Goal: Task Accomplishment & Management: Manage account settings

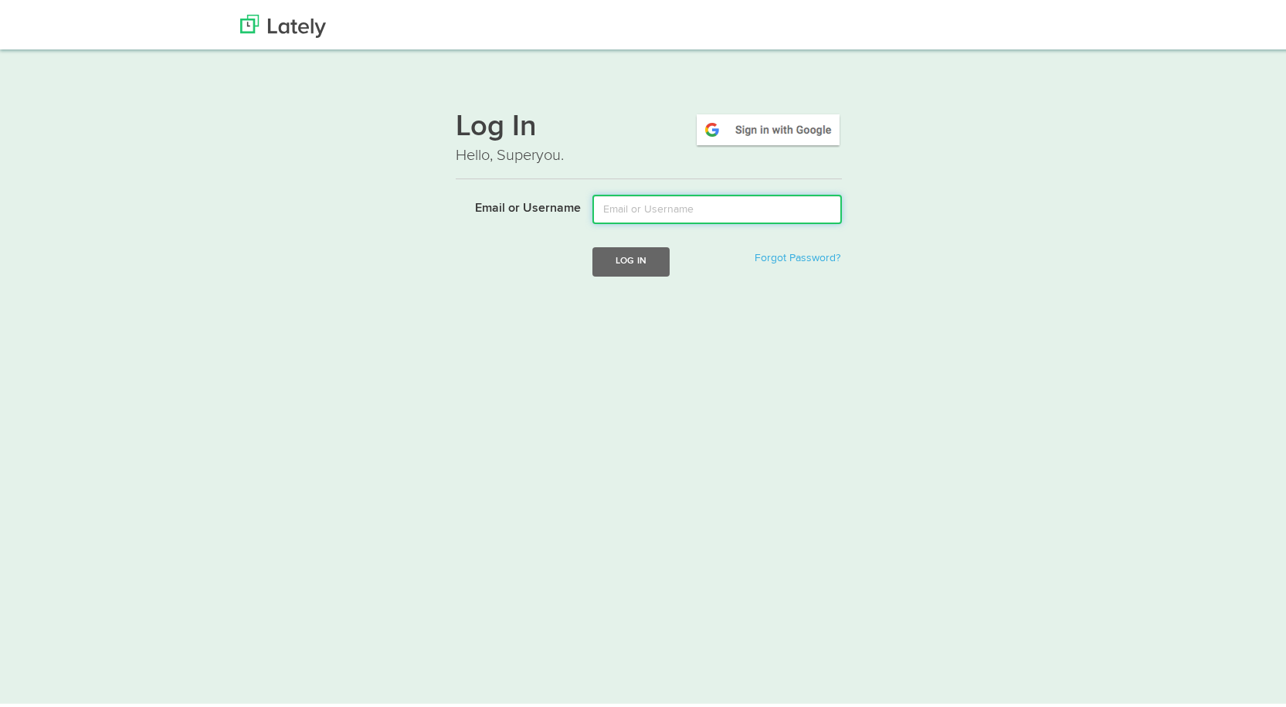
click at [762, 210] on input "Email or Username" at bounding box center [716, 206] width 249 height 29
type input "[EMAIL_ADDRESS][DOMAIN_NAME]"
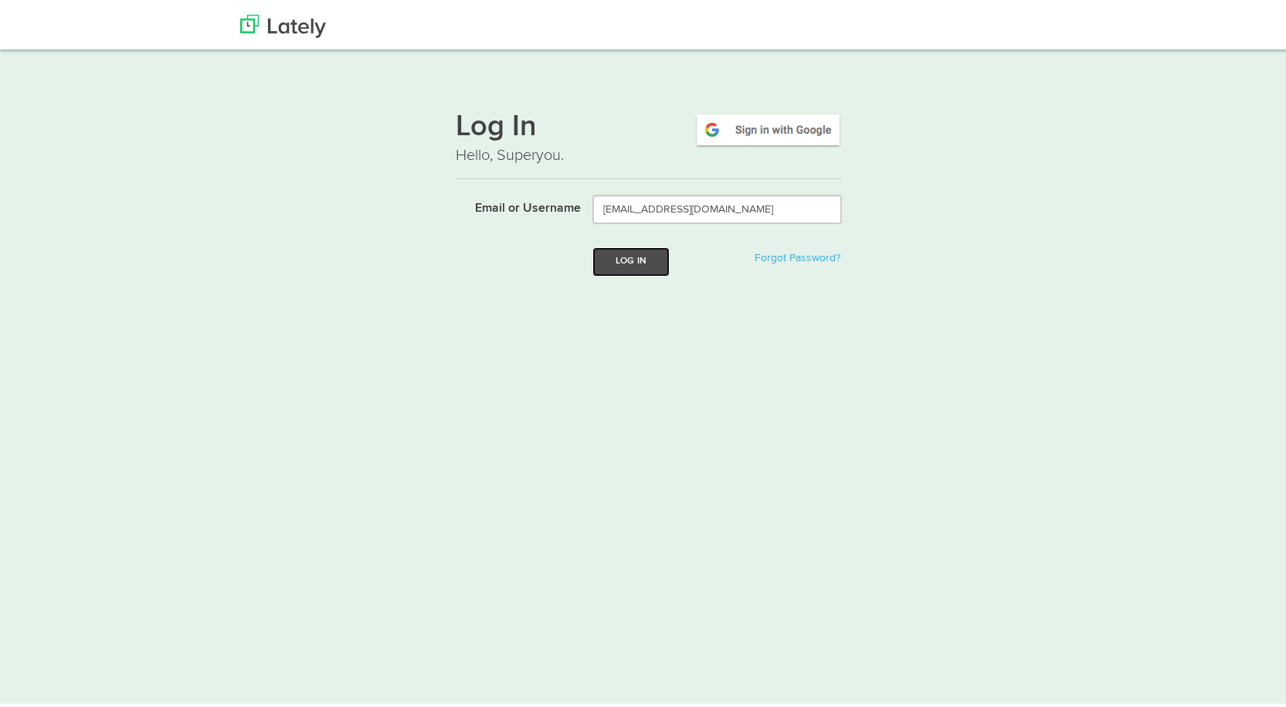
click at [600, 260] on button "Log In" at bounding box center [630, 258] width 77 height 29
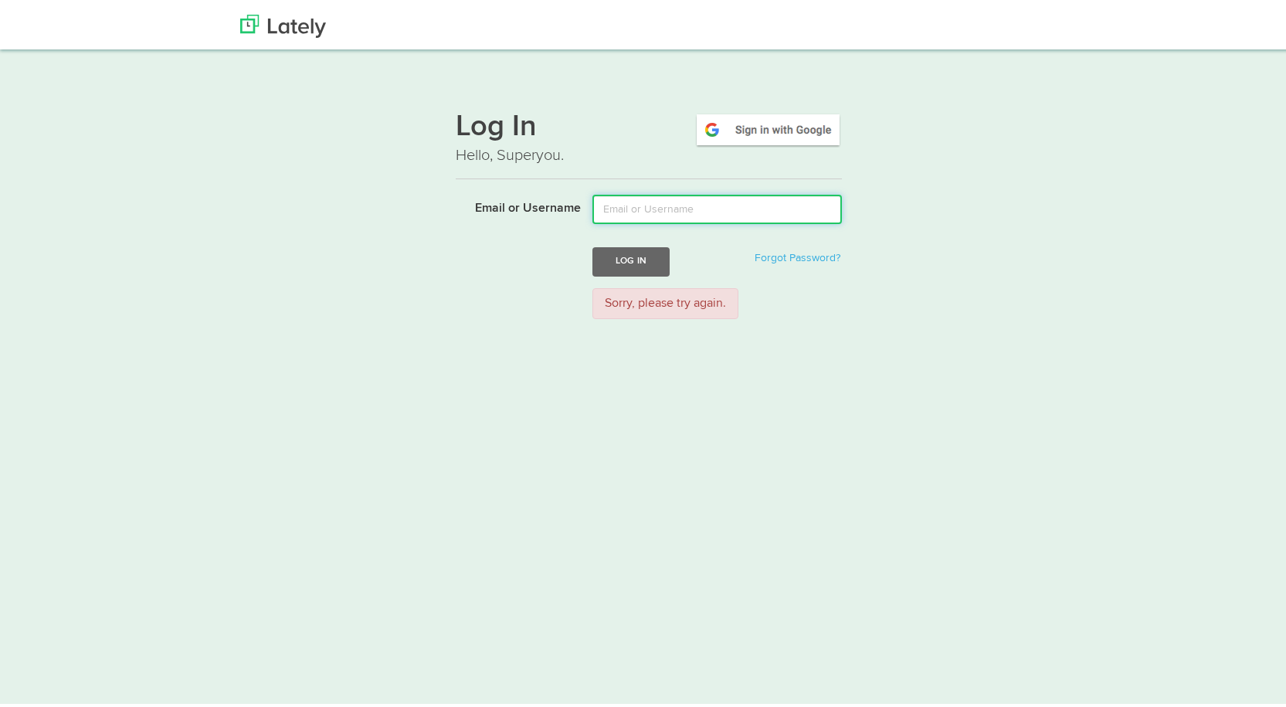
click at [711, 206] on input "Email or Username" at bounding box center [716, 206] width 249 height 29
type input "msglobalmedicine@gmail.com"
click at [592, 244] on button "Log In" at bounding box center [630, 258] width 77 height 29
click at [632, 251] on button "Log In" at bounding box center [630, 258] width 77 height 29
